Goal: Task Accomplishment & Management: Complete application form

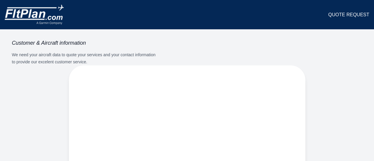
select select "**"
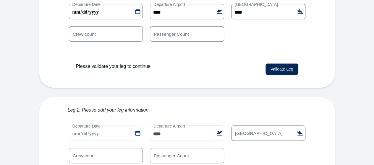
scroll to position [216, 0]
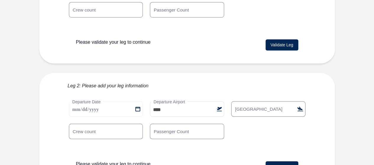
click at [265, 106] on label "[GEOGRAPHIC_DATA]" at bounding box center [259, 109] width 53 height 7
click at [265, 102] on input "[GEOGRAPHIC_DATA]" at bounding box center [269, 109] width 74 height 15
type input "****"
drag, startPoint x: 165, startPoint y: 110, endPoint x: 151, endPoint y: 111, distance: 14.2
click at [151, 124] on input "*" at bounding box center [187, 131] width 74 height 15
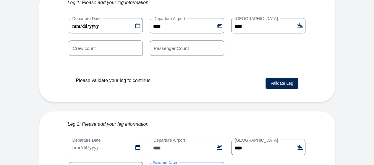
scroll to position [127, 0]
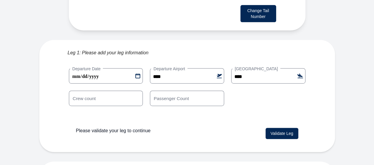
type input "*"
click at [218, 91] on input "*" at bounding box center [187, 98] width 74 height 15
type input "*"
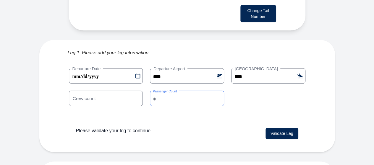
click at [218, 91] on input "*" at bounding box center [187, 98] width 74 height 15
click at [288, 128] on button "Validate Leg" at bounding box center [282, 133] width 33 height 11
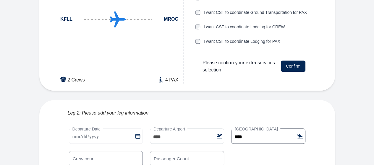
scroll to position [247, 0]
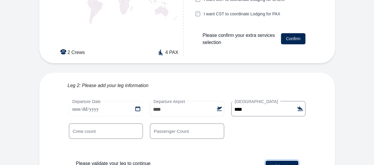
click at [288, 161] on button "Validate Leg" at bounding box center [282, 166] width 33 height 11
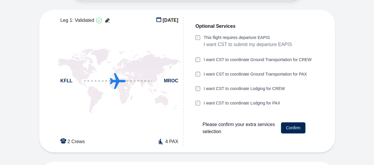
scroll to position [128, 0]
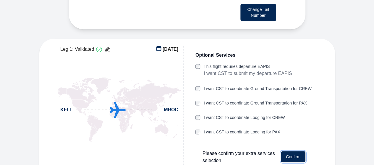
click at [298, 152] on button "Confirm" at bounding box center [293, 157] width 25 height 11
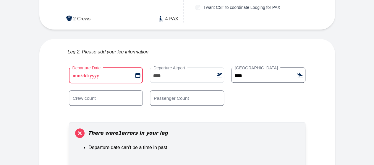
scroll to position [292, 0]
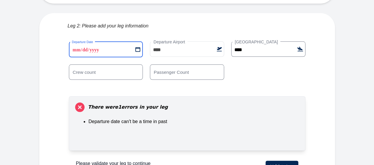
click at [138, 41] on 1 "**********" at bounding box center [106, 49] width 74 height 16
type 1 "**********"
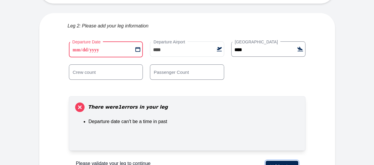
click at [286, 161] on button "Validate Leg" at bounding box center [282, 166] width 33 height 11
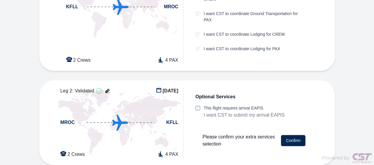
scroll to position [205, 0]
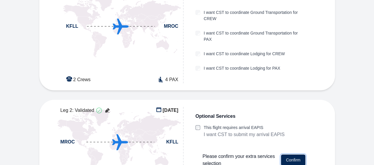
click at [293, 155] on button "Confirm" at bounding box center [293, 160] width 25 height 11
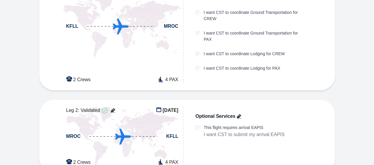
click at [238, 113] on icon at bounding box center [239, 116] width 7 height 7
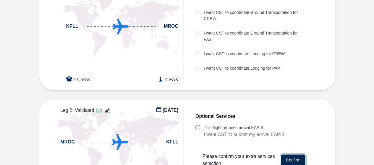
click at [297, 155] on button "Confirm" at bounding box center [293, 160] width 25 height 11
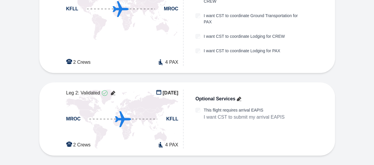
scroll to position [233, 0]
